Goal: Information Seeking & Learning: Learn about a topic

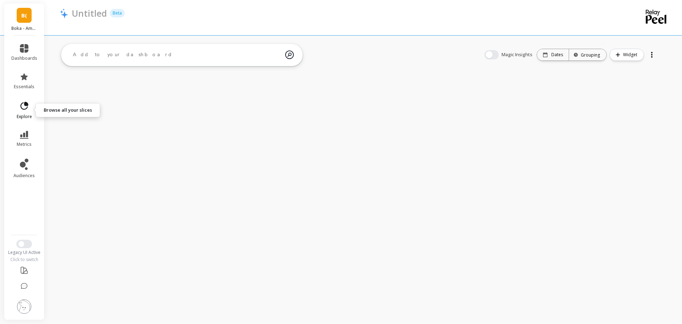
click at [25, 109] on icon at bounding box center [25, 106] width 8 height 8
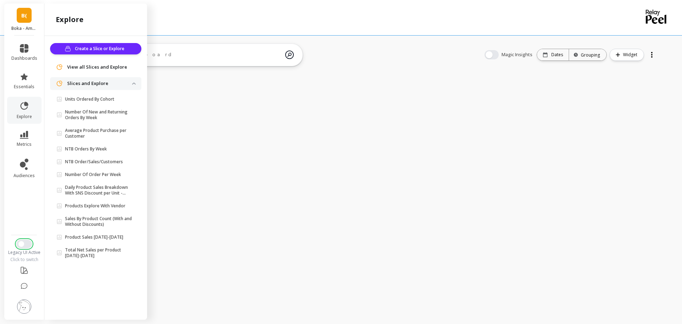
click at [24, 242] on button "Switch to New UI" at bounding box center [24, 243] width 16 height 9
click at [23, 216] on ul "dashboards essentials explore metrics audiences" at bounding box center [24, 133] width 40 height 186
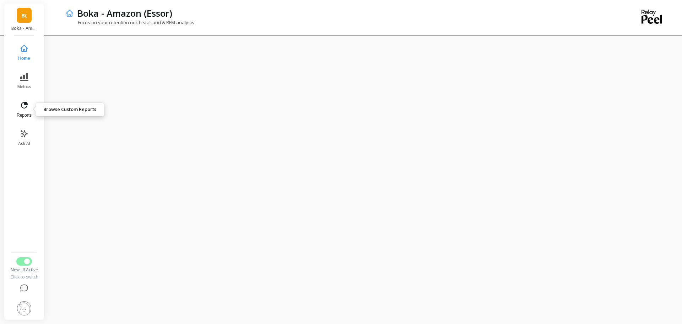
click at [25, 111] on button "Reports" at bounding box center [23, 110] width 23 height 26
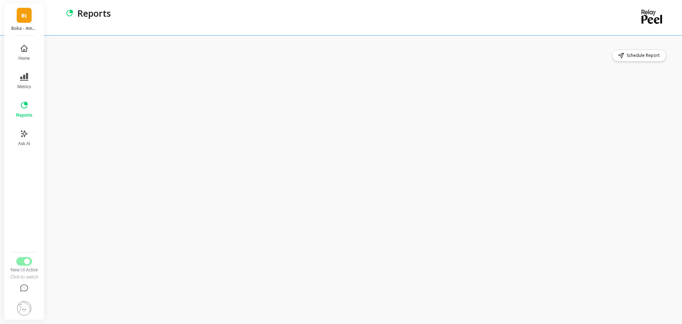
click at [260, 62] on div "Schedule Report" at bounding box center [364, 179] width 608 height 260
click at [224, 55] on div "Schedule Report" at bounding box center [364, 55] width 608 height 12
click at [20, 109] on button "Reports" at bounding box center [24, 110] width 25 height 26
click at [229, 62] on div "Schedule Report" at bounding box center [364, 179] width 608 height 260
click at [237, 47] on div "Schedule Report" at bounding box center [365, 179] width 634 height 288
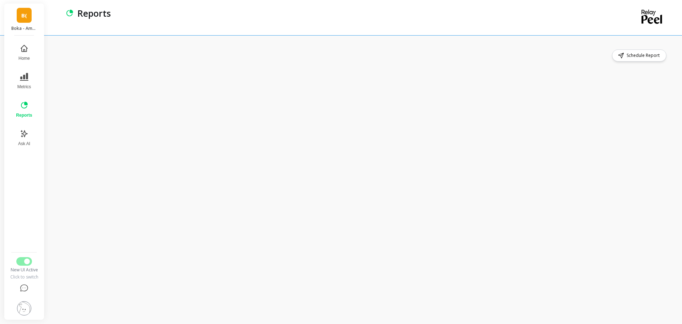
drag, startPoint x: 254, startPoint y: 58, endPoint x: 242, endPoint y: 70, distance: 17.6
click at [253, 58] on div "Schedule Report" at bounding box center [364, 55] width 608 height 12
click at [28, 81] on button "Metrics" at bounding box center [23, 81] width 23 height 26
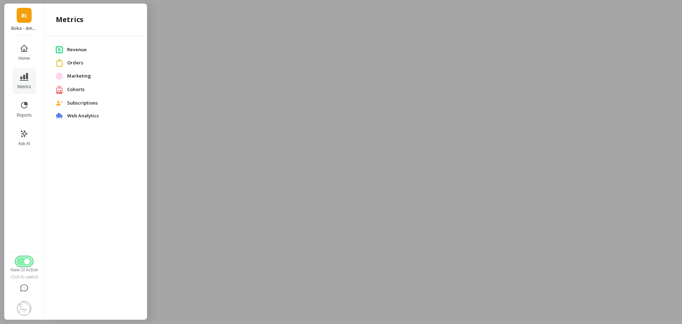
click at [26, 263] on span "Switch to Legacy UI" at bounding box center [27, 261] width 6 height 6
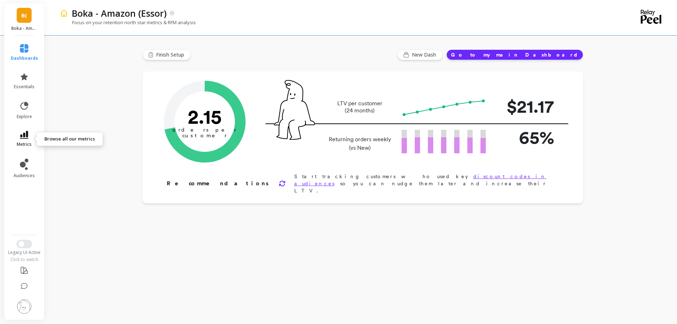
click at [25, 136] on icon at bounding box center [24, 135] width 9 height 8
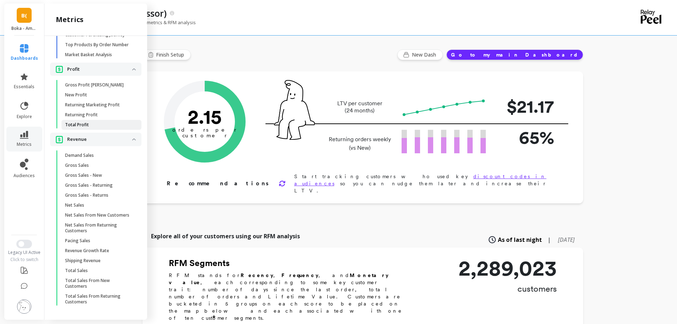
scroll to position [134, 0]
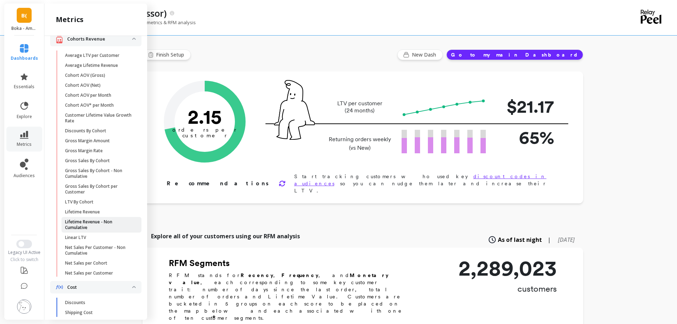
click at [110, 229] on p "Lifetime Revenue - Non Cumulative" at bounding box center [99, 224] width 68 height 11
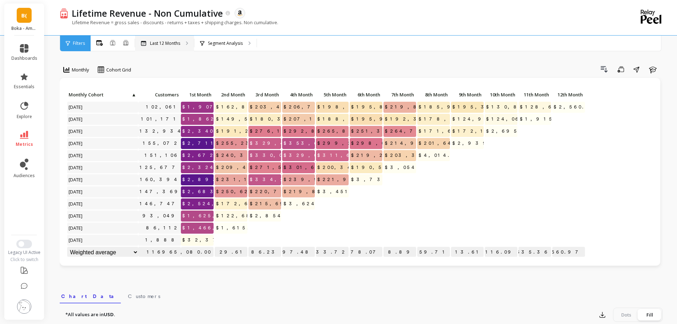
click at [165, 47] on div "Last 12 Months" at bounding box center [164, 44] width 59 height 16
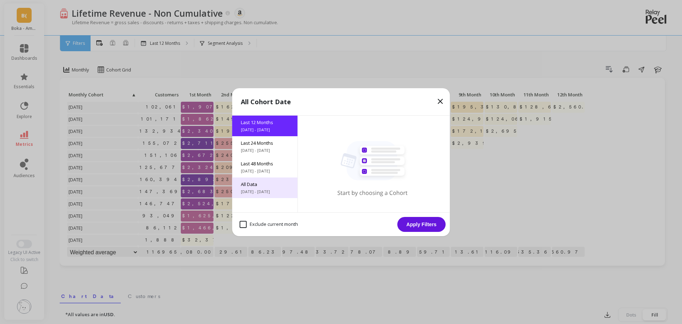
click at [271, 184] on span "All Data" at bounding box center [265, 184] width 48 height 6
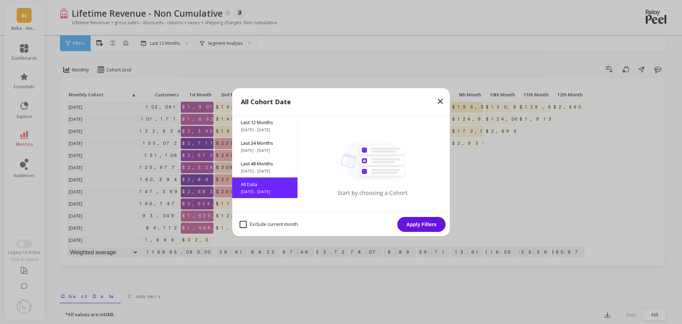
click at [423, 224] on button "Apply Filters" at bounding box center [421, 224] width 48 height 15
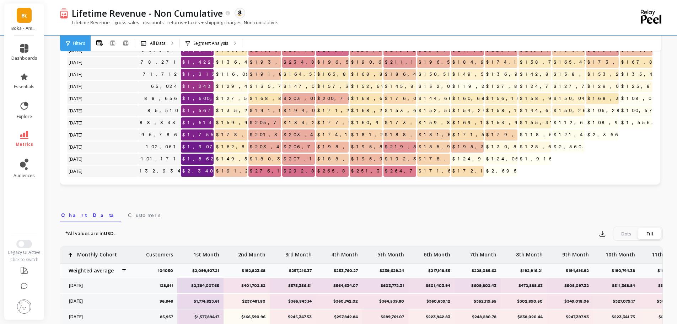
scroll to position [7, 0]
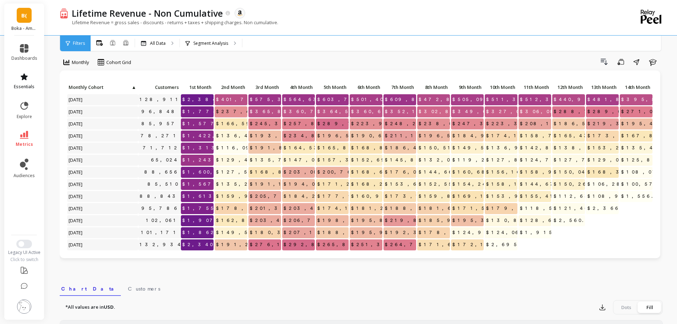
click at [28, 78] on icon at bounding box center [24, 76] width 9 height 9
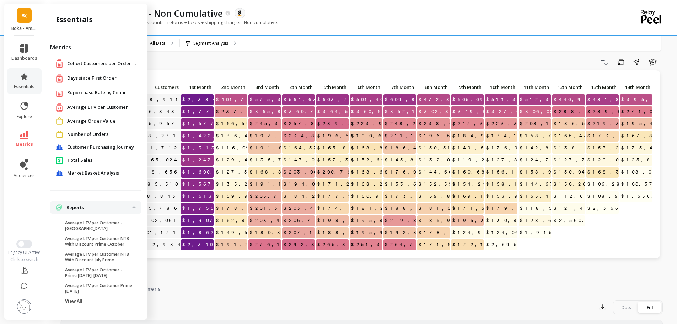
drag, startPoint x: 82, startPoint y: 159, endPoint x: 330, endPoint y: 34, distance: 278.2
click at [82, 159] on span "Total Sales" at bounding box center [79, 160] width 25 height 7
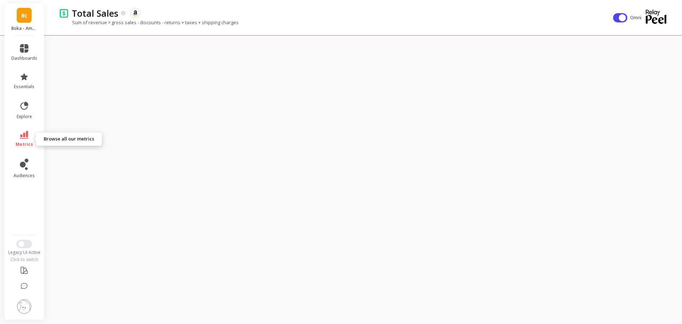
click at [28, 140] on link "metrics" at bounding box center [24, 139] width 26 height 16
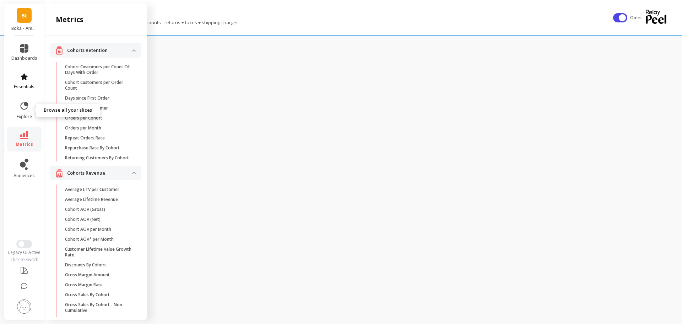
click at [26, 83] on link "essentials" at bounding box center [24, 80] width 26 height 17
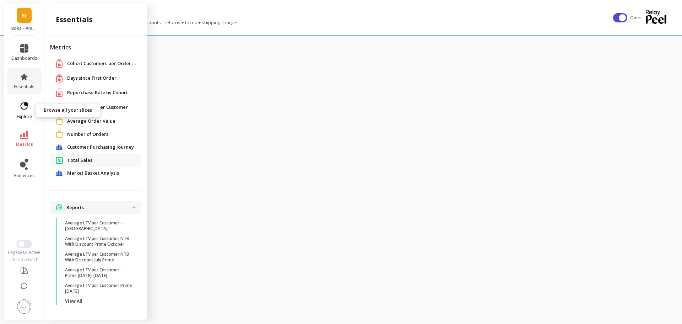
click at [27, 112] on link "explore" at bounding box center [24, 110] width 26 height 18
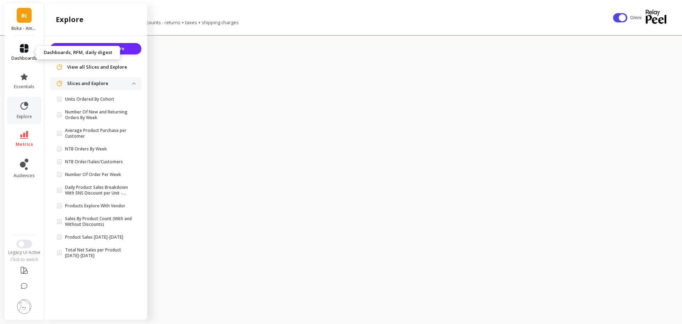
drag, startPoint x: 28, startPoint y: 48, endPoint x: 29, endPoint y: 76, distance: 28.4
click at [28, 49] on link "dashboards" at bounding box center [24, 52] width 26 height 17
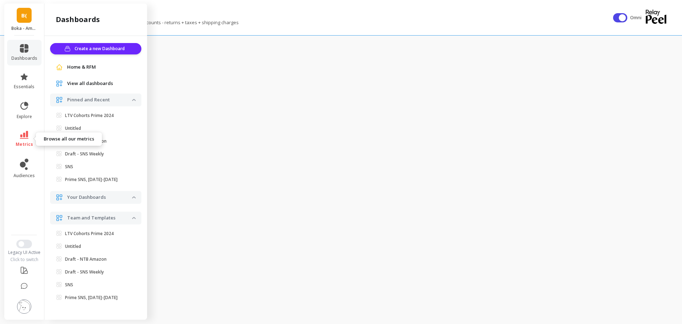
click at [26, 136] on icon at bounding box center [24, 135] width 9 height 8
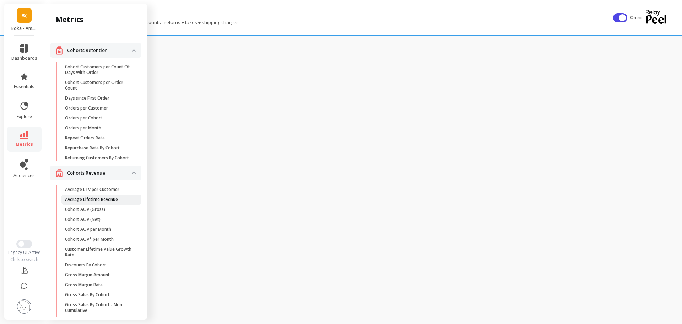
click at [103, 200] on link "Average Lifetime Revenue" at bounding box center [101, 199] width 80 height 10
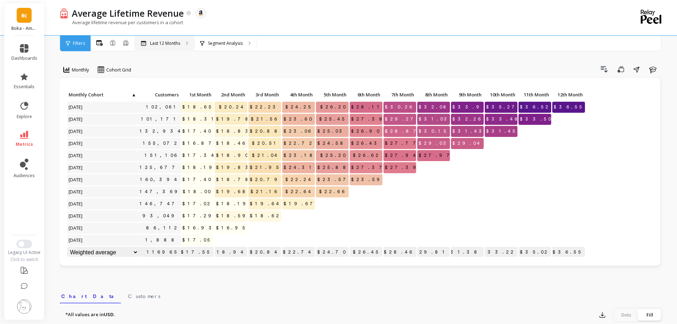
click at [178, 43] on p "Last 12 Months" at bounding box center [165, 43] width 30 height 6
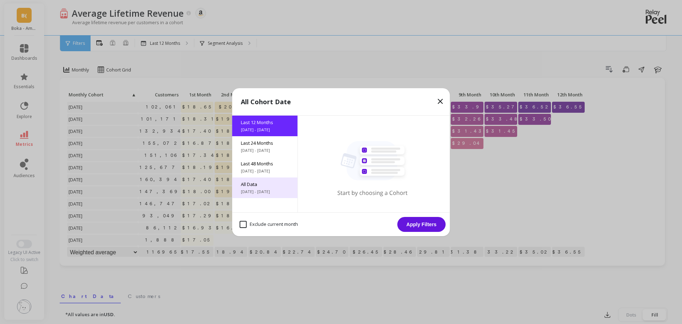
click at [266, 194] on span "6/3/2017 - 10/3/2025" at bounding box center [265, 192] width 48 height 6
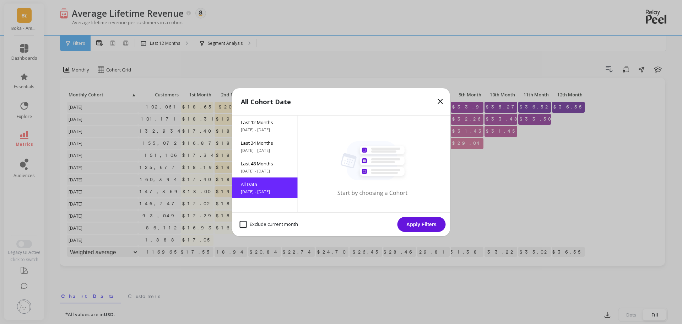
click at [424, 224] on button "Apply Filters" at bounding box center [421, 224] width 48 height 15
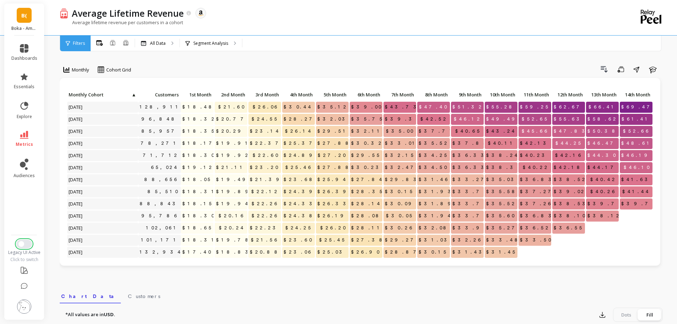
click at [25, 245] on button "Switch to New UI" at bounding box center [24, 243] width 16 height 9
